Goal: Information Seeking & Learning: Learn about a topic

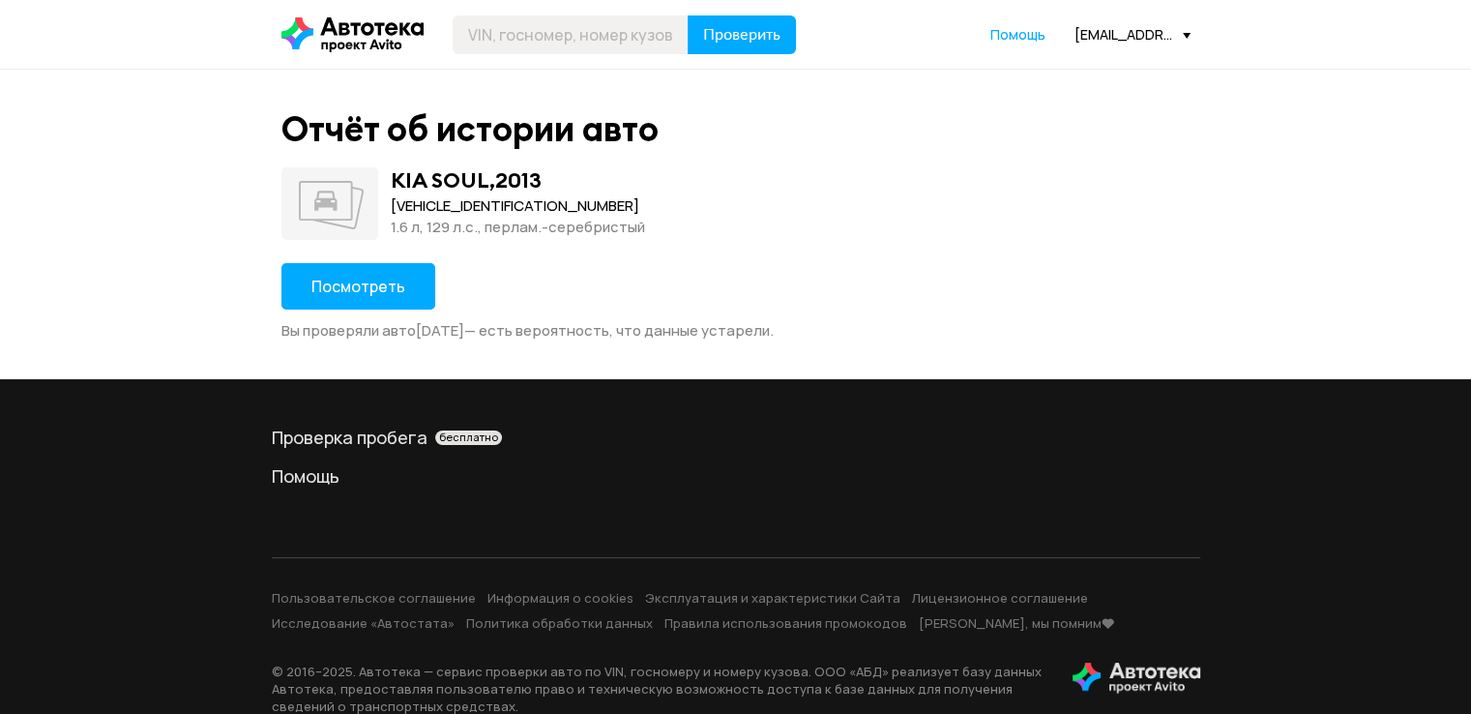
click at [397, 282] on span "Посмотреть" at bounding box center [359, 286] width 94 height 21
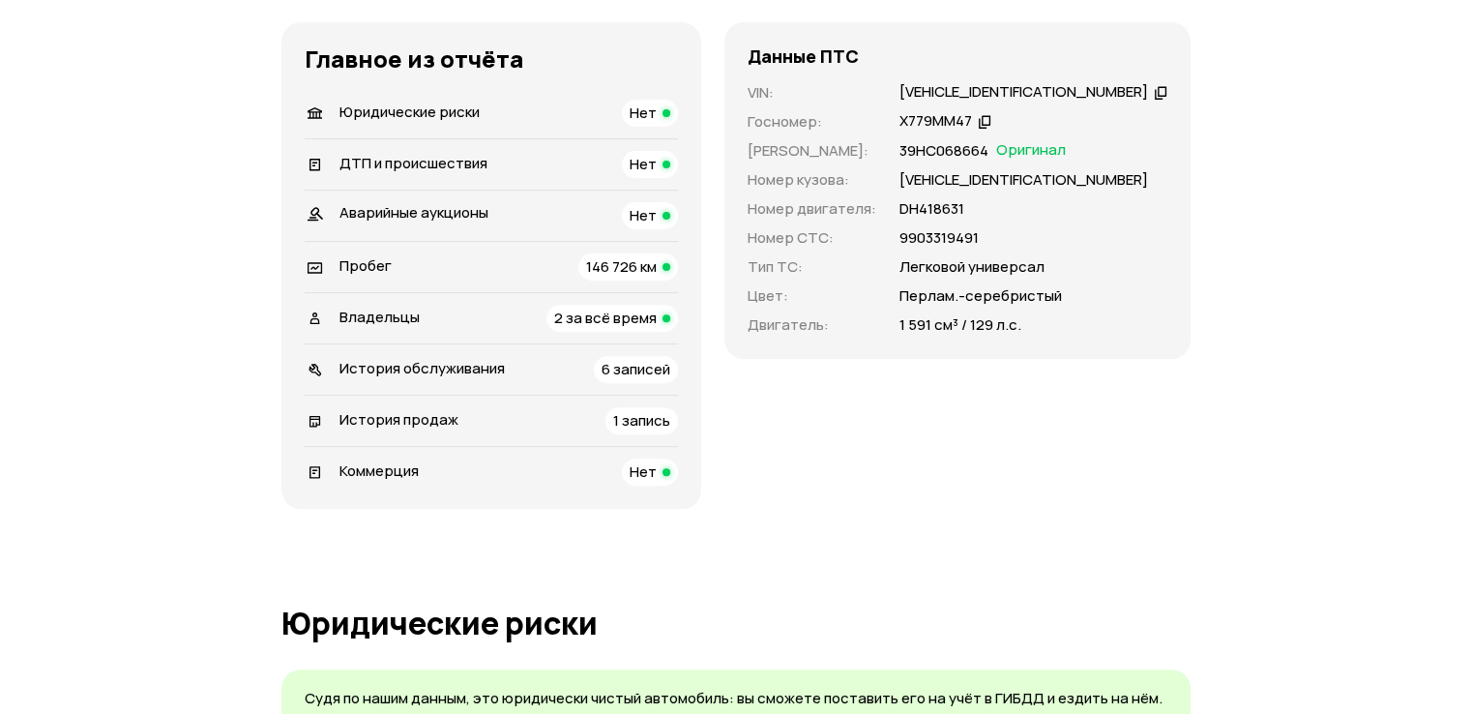
scroll to position [677, 0]
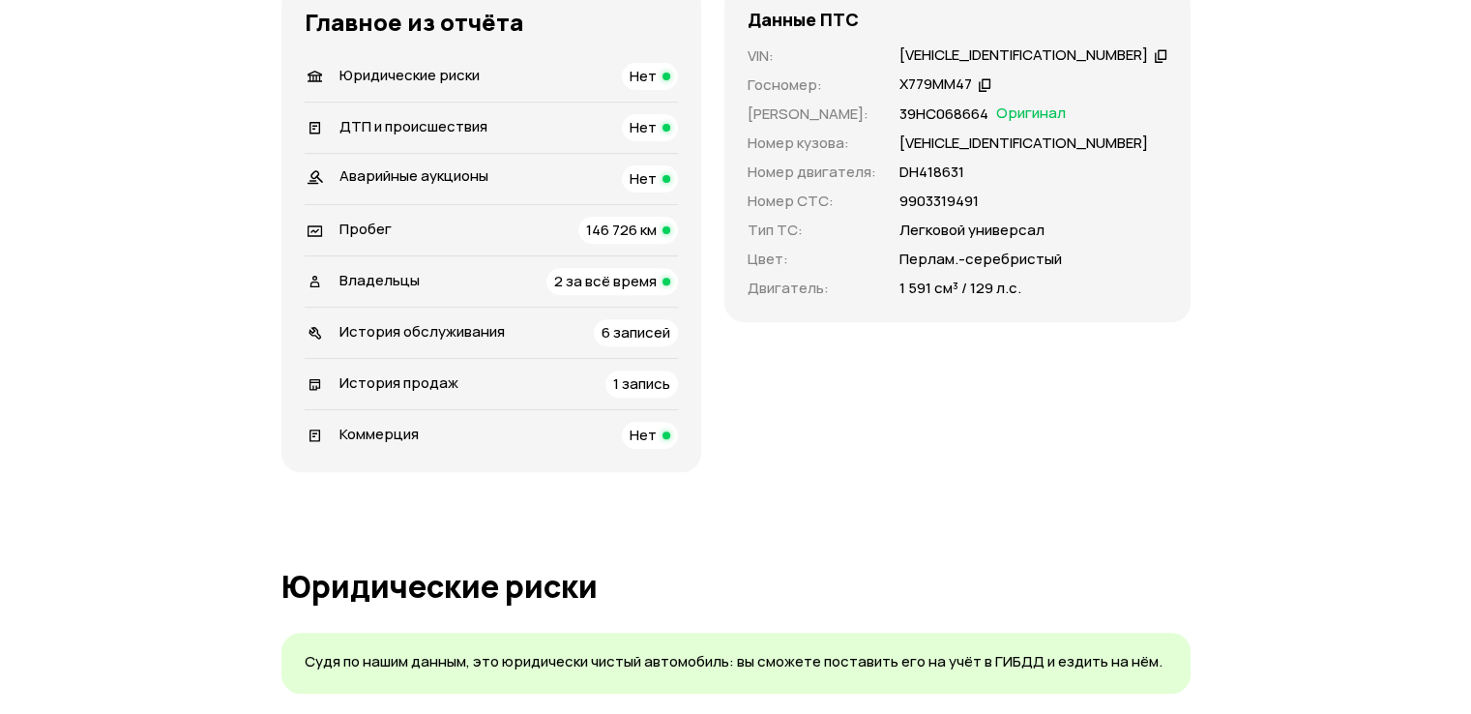
click at [534, 222] on div "Пробег 146 726 км" at bounding box center [491, 230] width 373 height 27
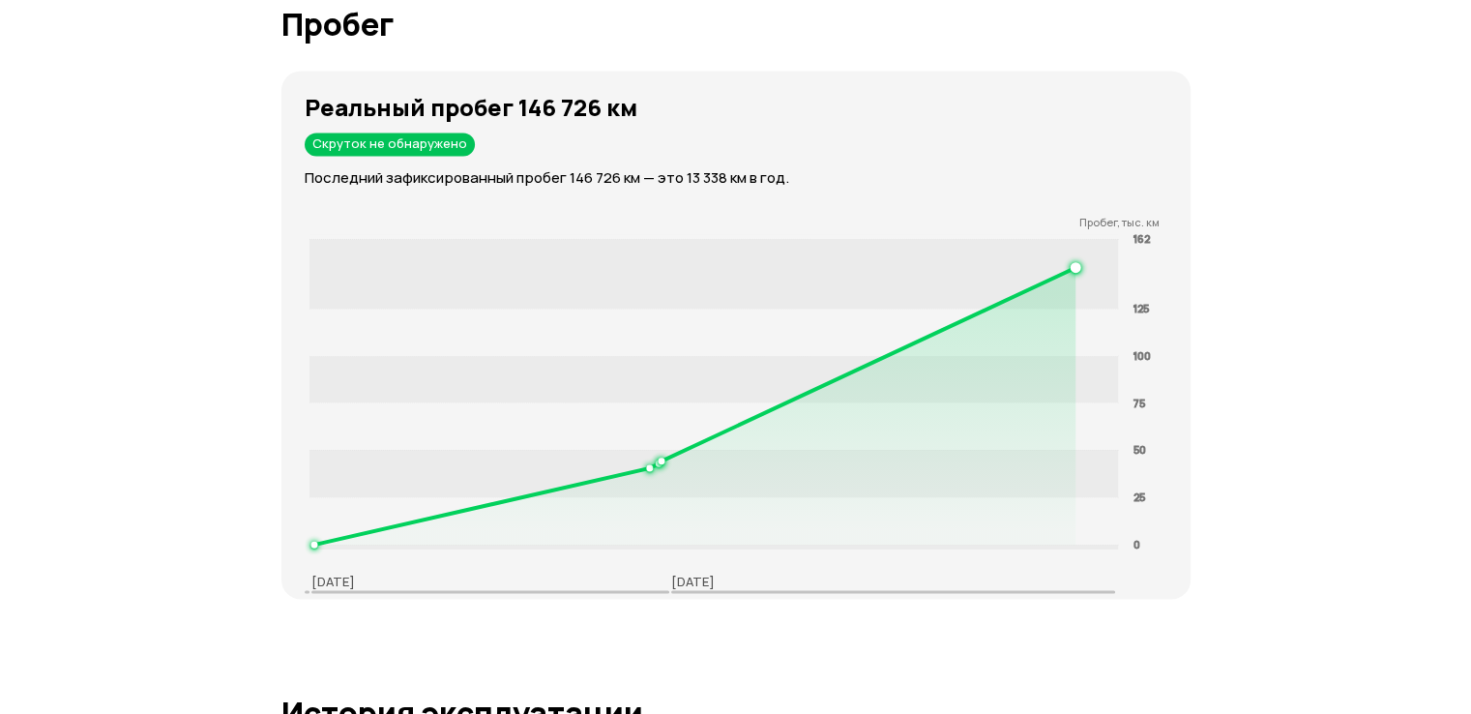
scroll to position [2900, 0]
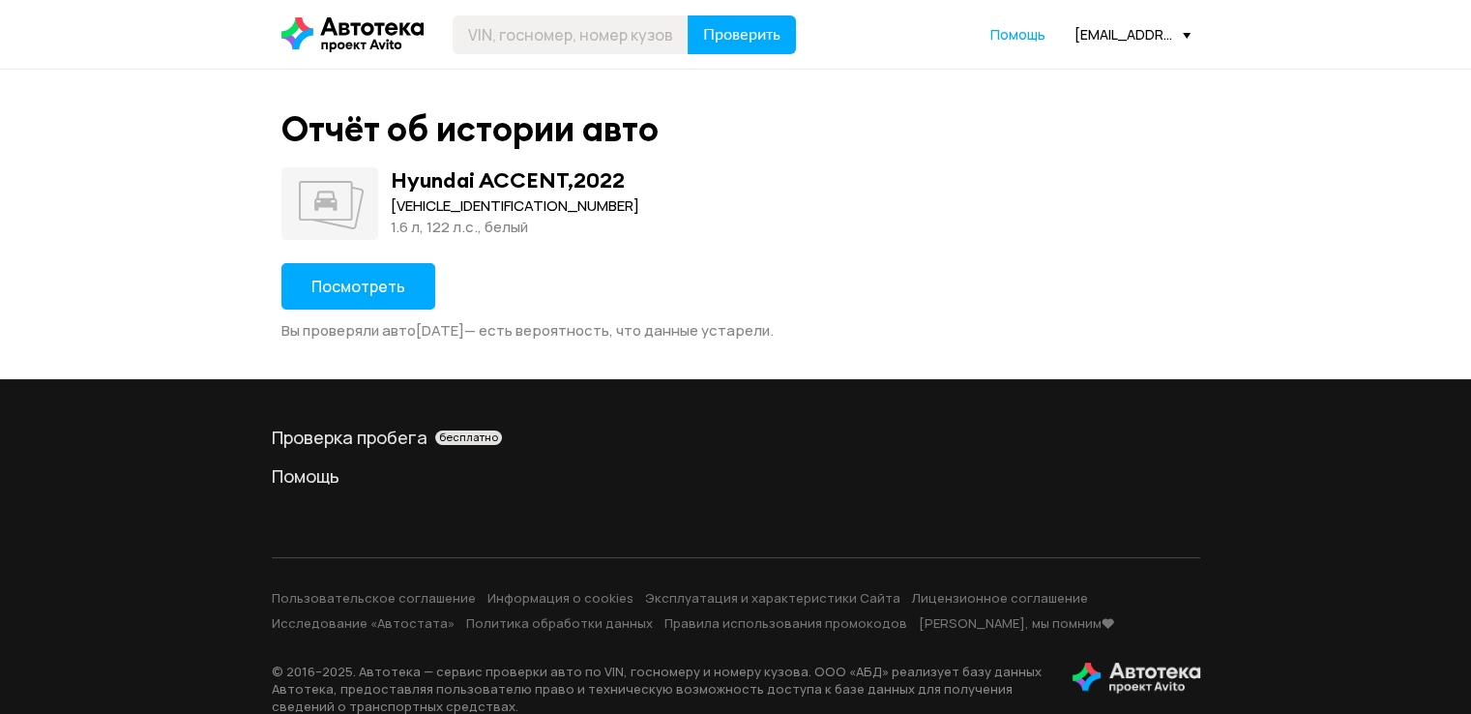
click at [383, 278] on span "Посмотреть" at bounding box center [359, 286] width 94 height 21
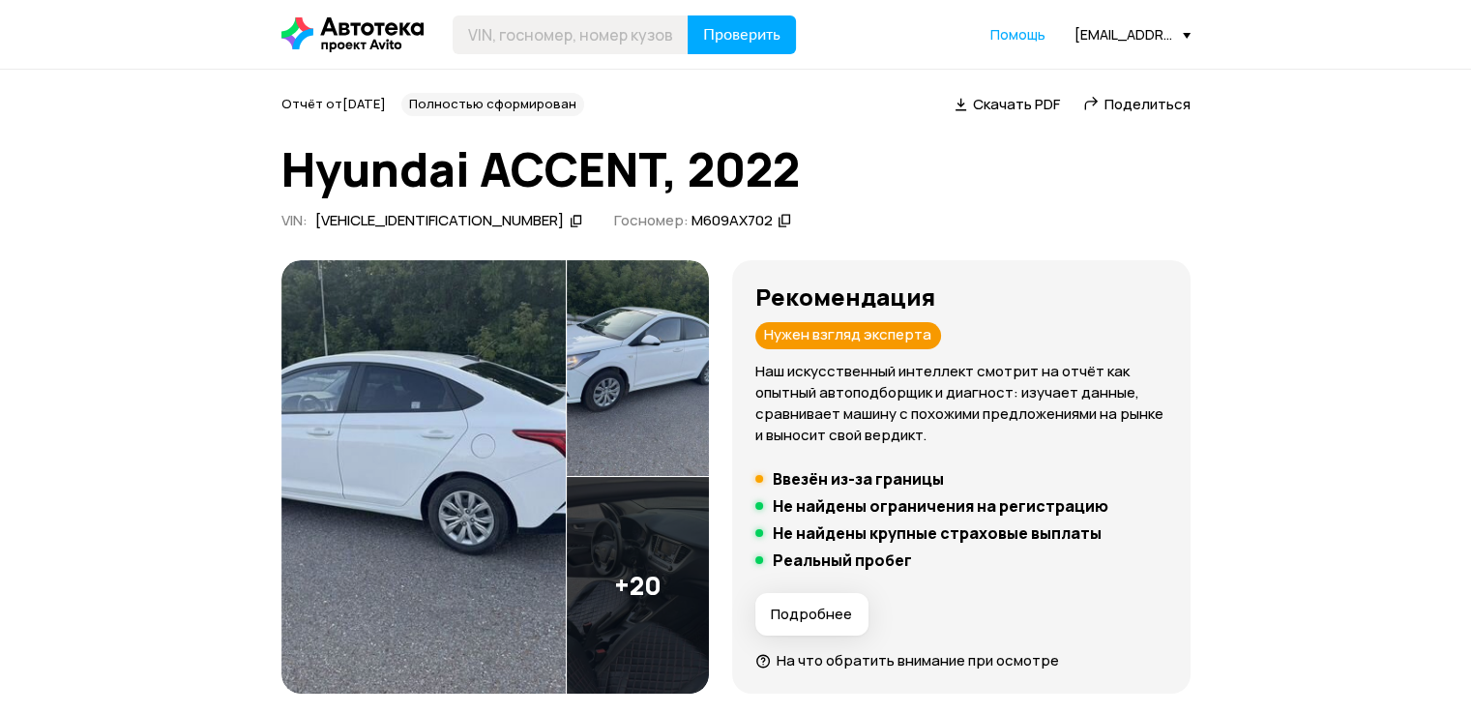
click at [570, 221] on icon at bounding box center [577, 220] width 14 height 19
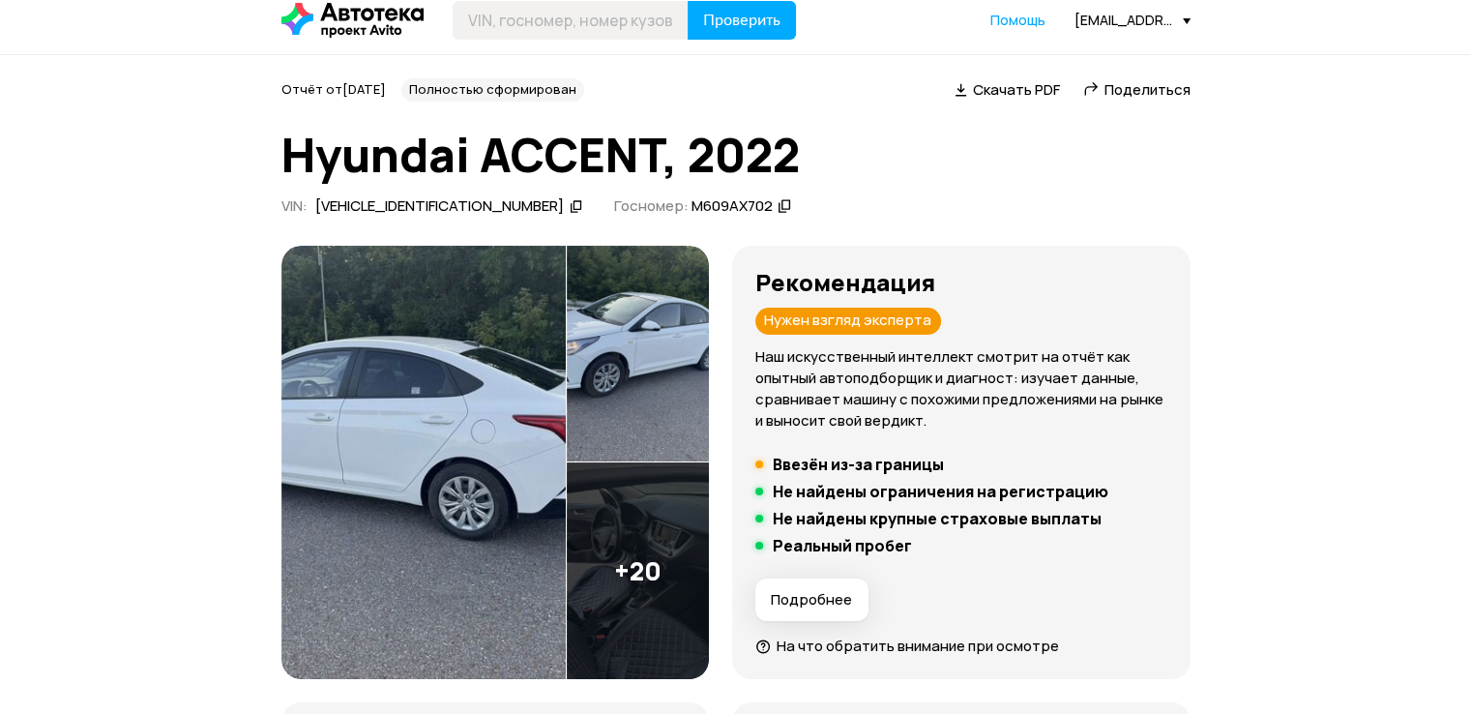
scroll to position [580, 0]
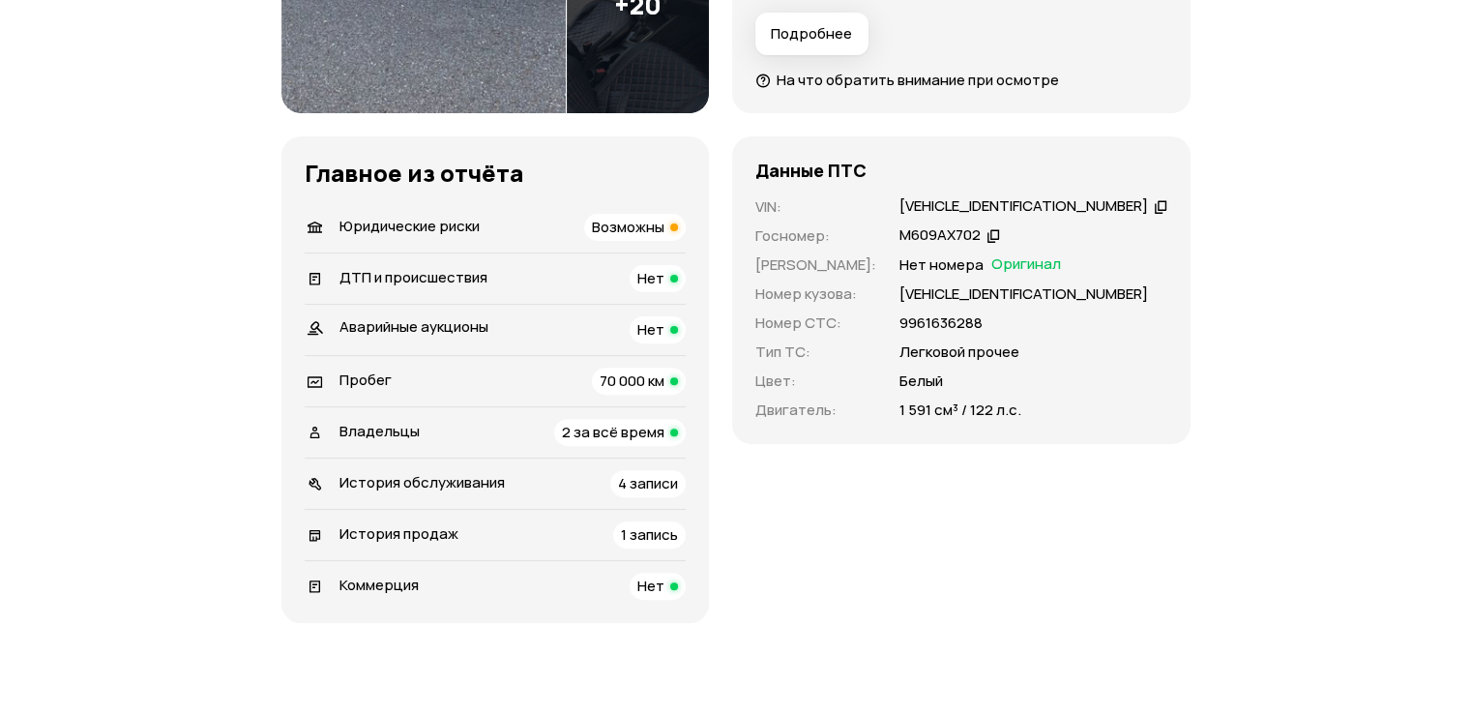
click at [638, 273] on div "ДТП и происшествия Нет" at bounding box center [495, 278] width 381 height 27
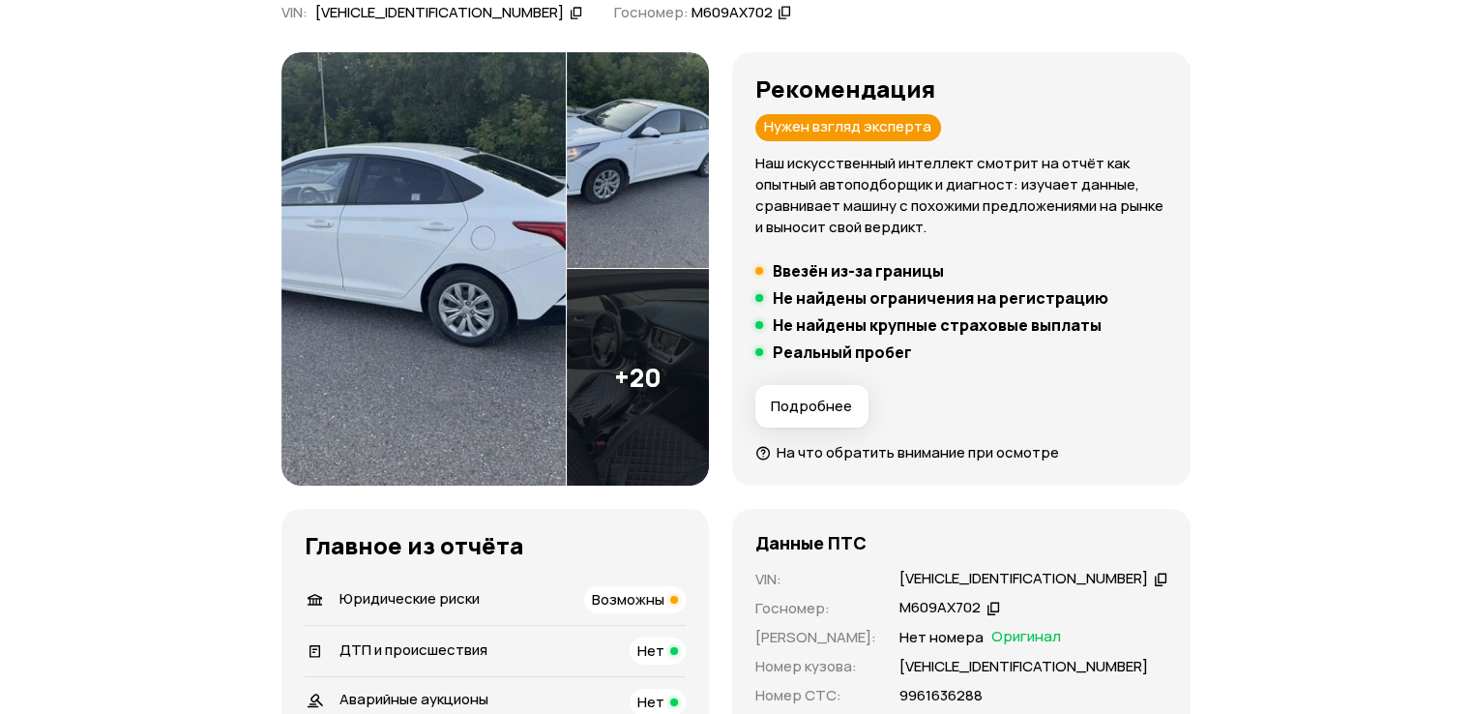
scroll to position [0, 0]
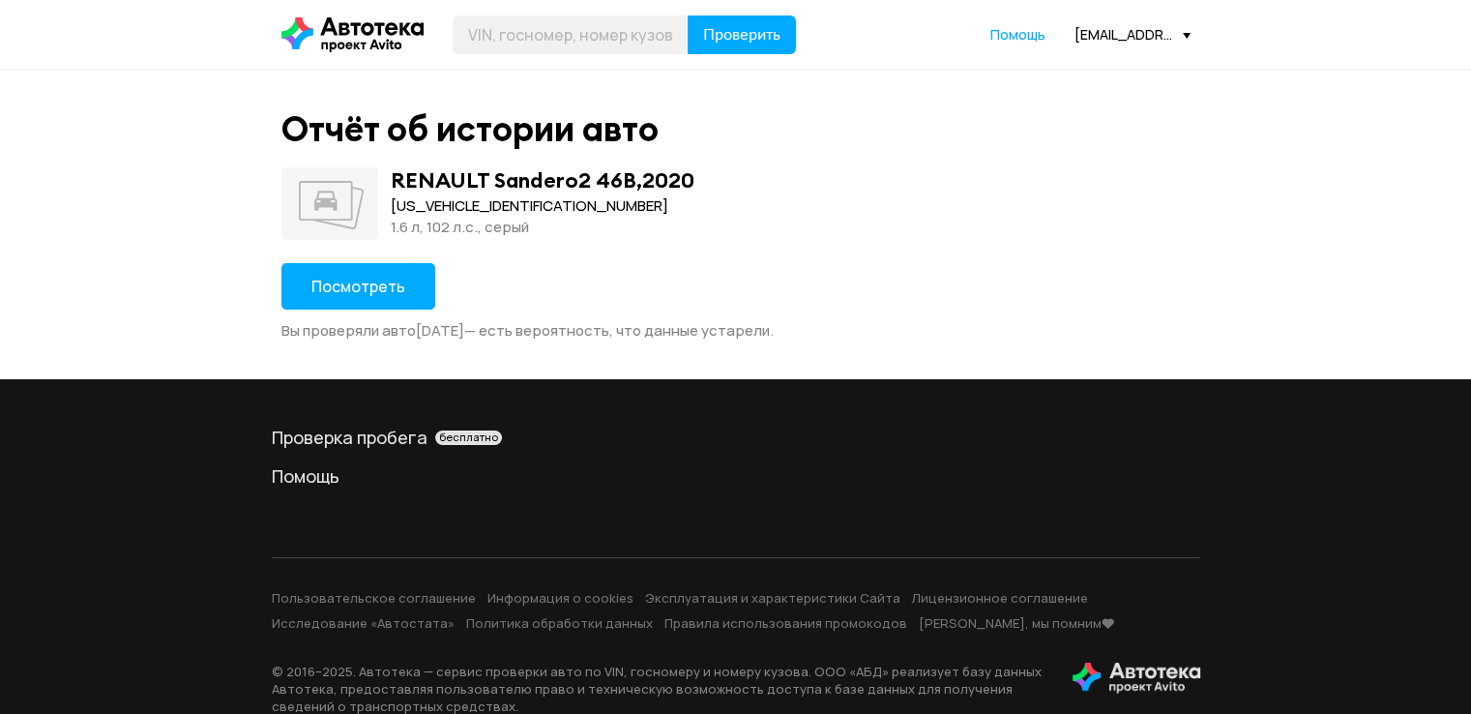
click at [399, 293] on button "Посмотреть" at bounding box center [359, 286] width 154 height 46
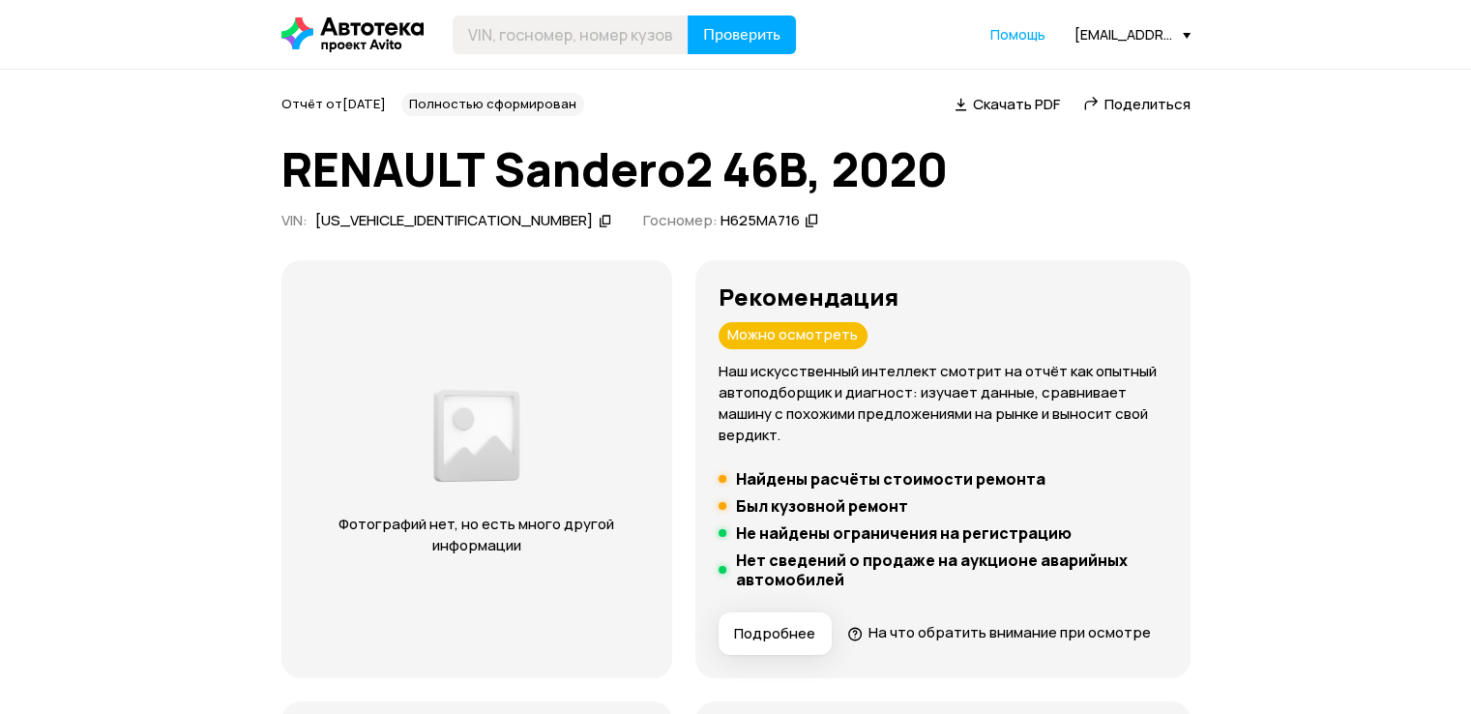
scroll to position [97, 0]
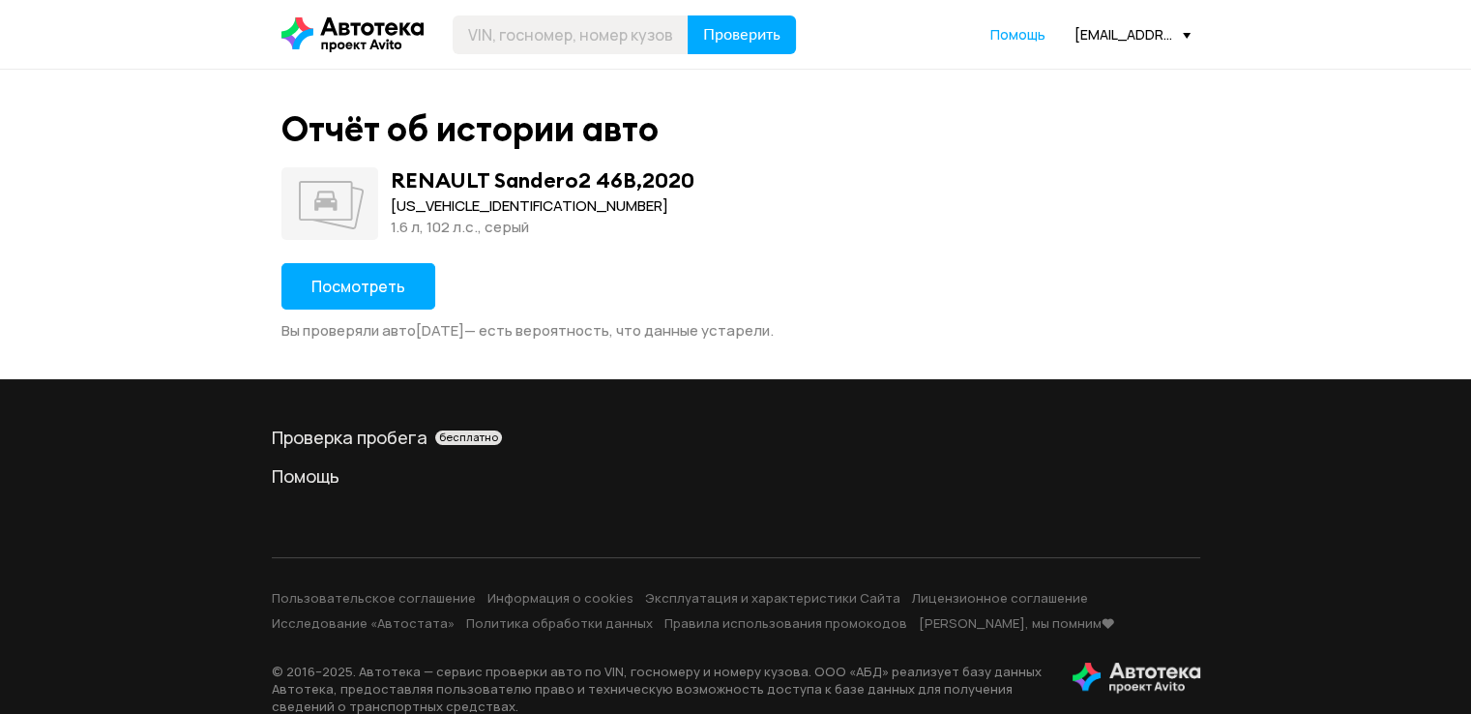
click at [443, 203] on div "[US_VEHICLE_IDENTIFICATION_NUMBER]" at bounding box center [543, 205] width 304 height 21
copy div "[US_VEHICLE_IDENTIFICATION_NUMBER]"
